Goal: Information Seeking & Learning: Find specific fact

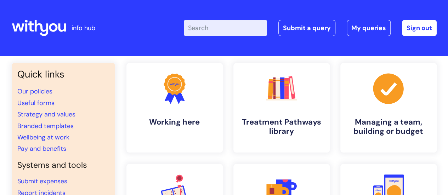
click at [217, 30] on input "Enter your search term here..." at bounding box center [225, 28] width 83 height 16
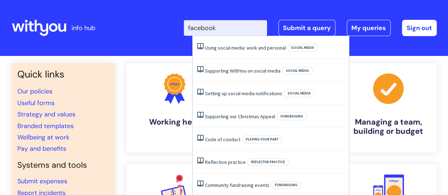
type input "facebook"
click button "Search" at bounding box center [0, 0] width 0 height 0
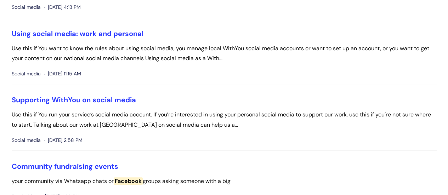
scroll to position [106, 0]
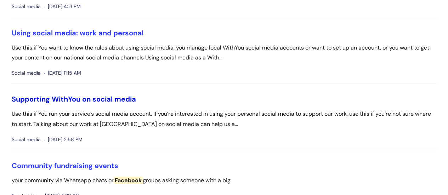
click at [87, 98] on link "Supporting WithYou on social media" at bounding box center [74, 98] width 124 height 9
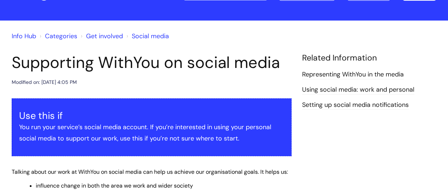
scroll to position [35, 0]
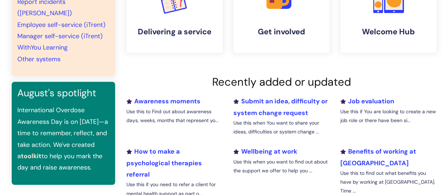
scroll to position [212, 0]
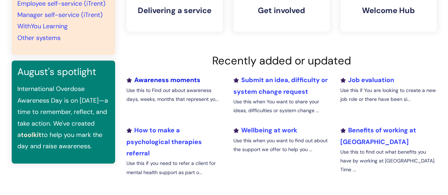
click at [155, 79] on link "Awareness moments" at bounding box center [163, 80] width 74 height 8
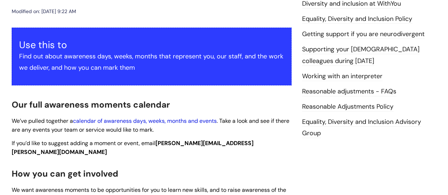
scroll to position [142, 0]
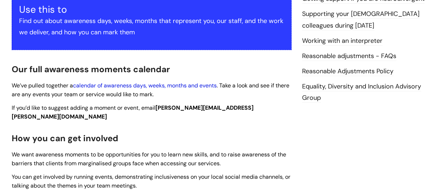
click at [163, 85] on link "calendar of awareness days, weeks, months and events" at bounding box center [145, 85] width 144 height 7
